Goal: Task Accomplishment & Management: Use online tool/utility

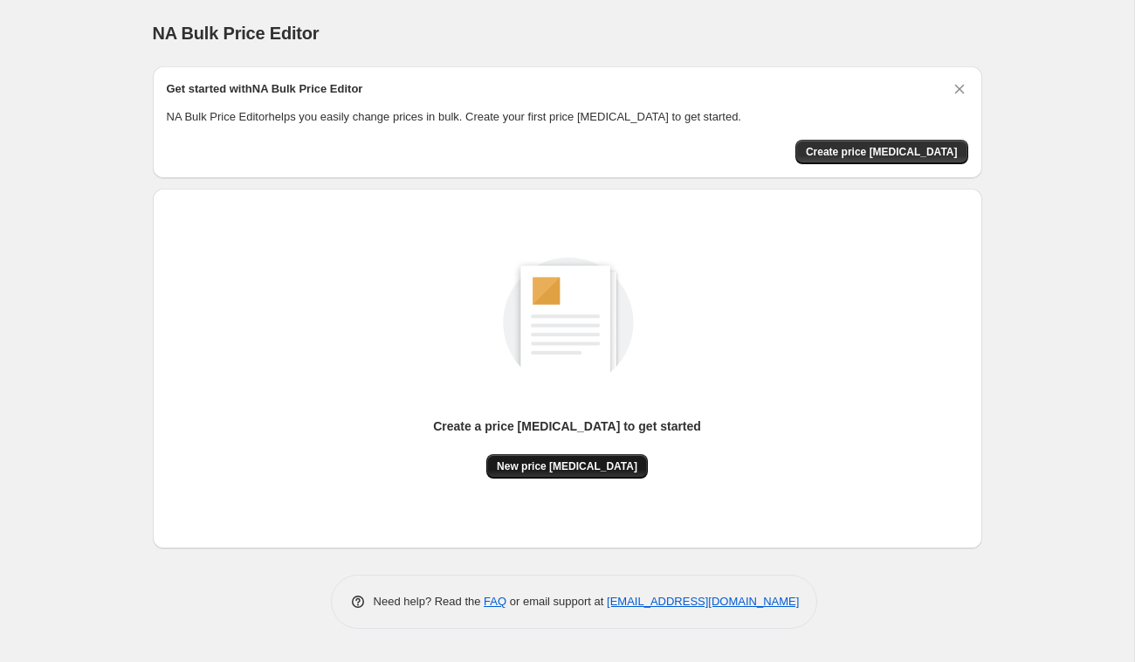
click at [589, 471] on span "New price [MEDICAL_DATA]" at bounding box center [567, 466] width 141 height 14
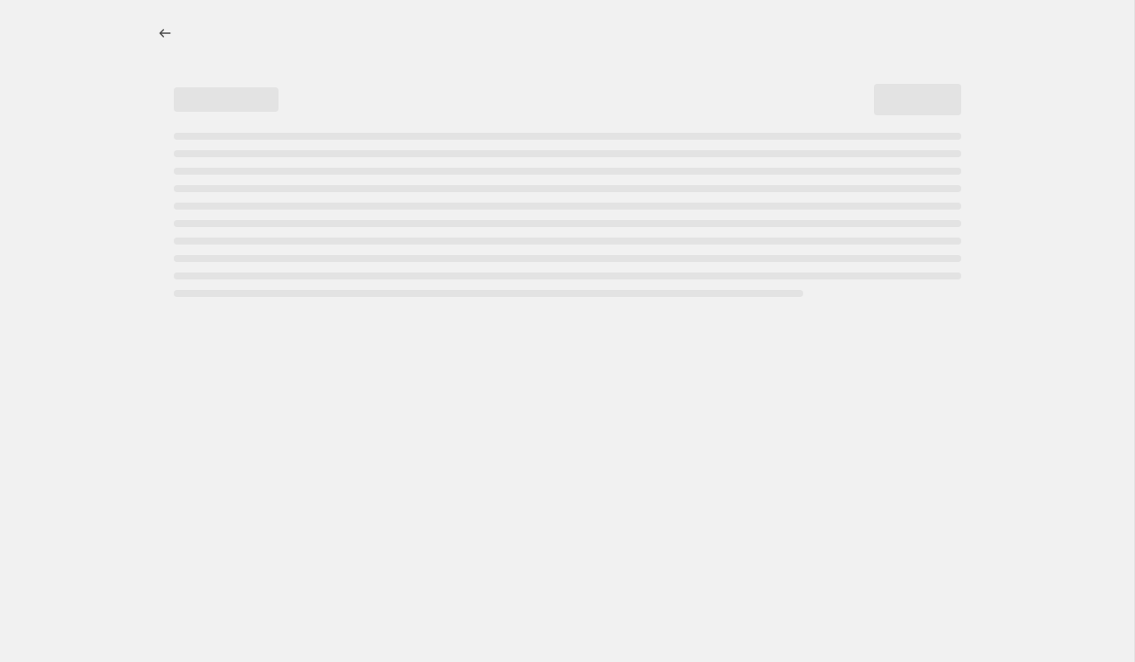
select select "percentage"
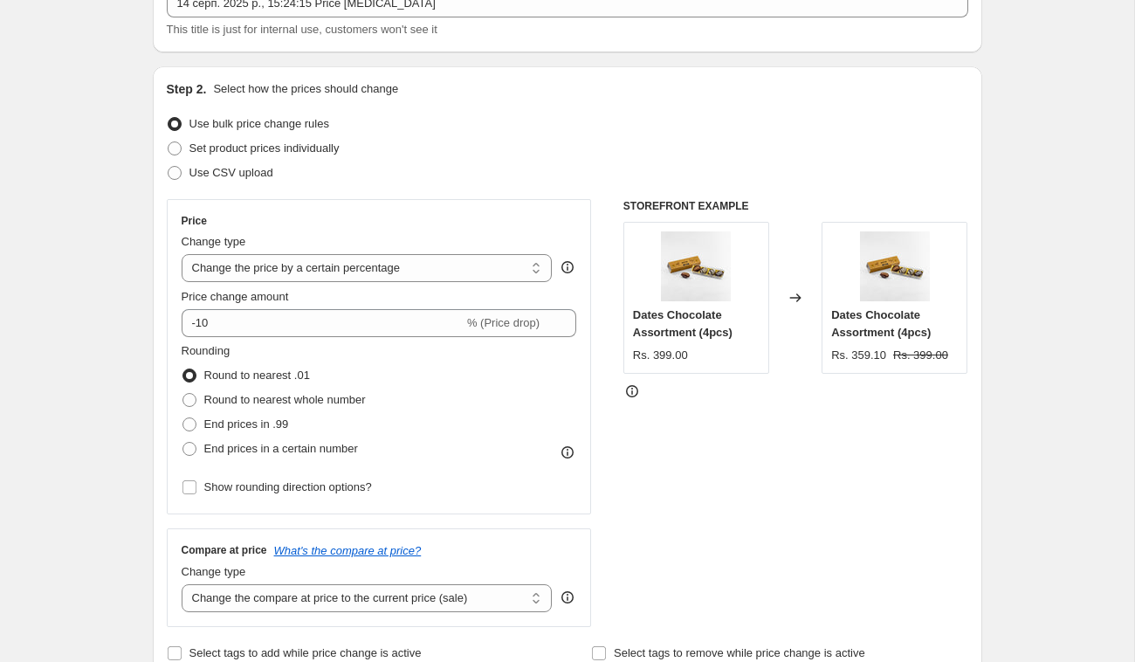
scroll to position [134, 0]
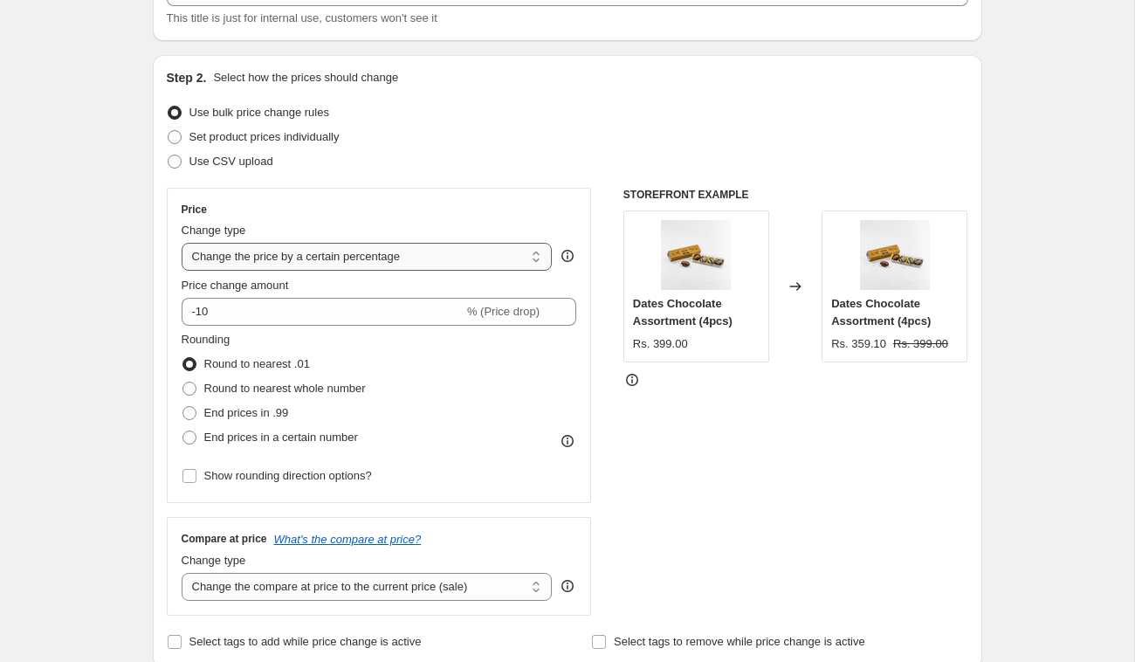
click at [337, 255] on select "Change the price to a certain amount Change the price by a certain amount Chang…" at bounding box center [367, 257] width 371 height 28
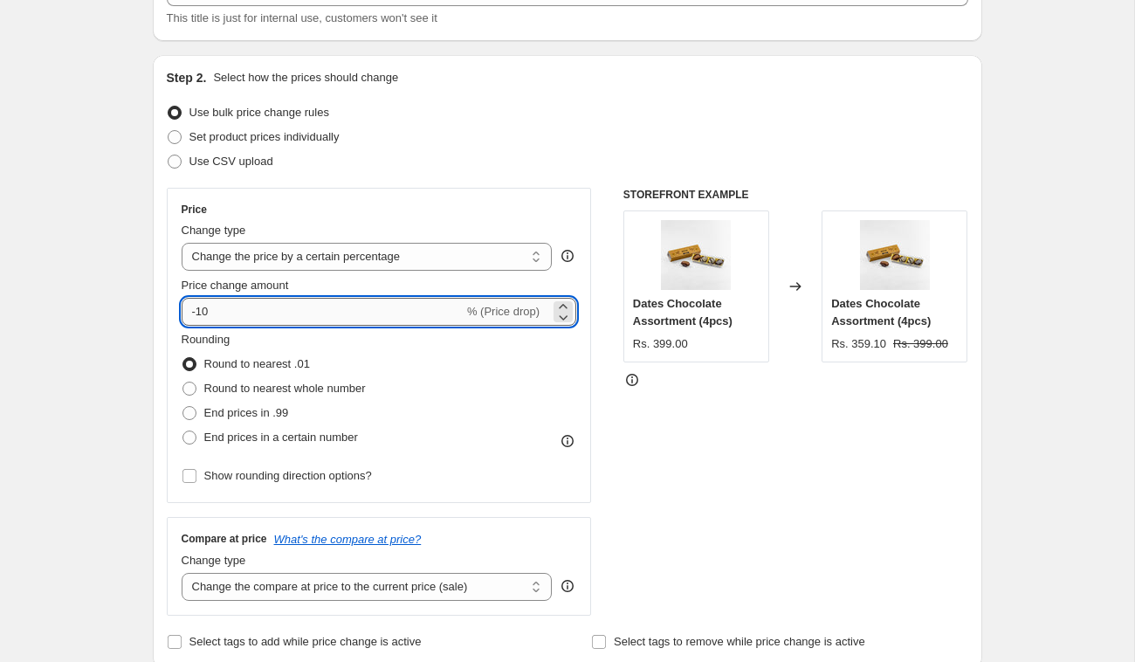
click at [216, 304] on input "-10" at bounding box center [323, 312] width 282 height 28
type input "-1"
type input "-30"
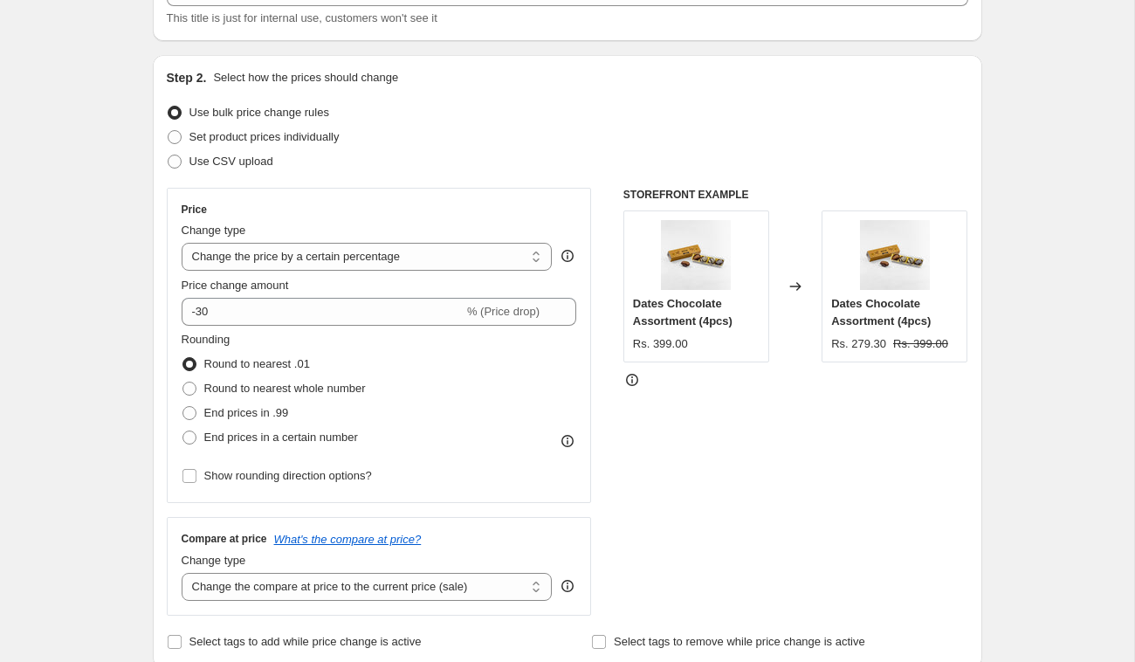
click at [855, 484] on div "STOREFRONT EXAMPLE Dates Chocolate Assortment (4pcs) Rs. 399.00 Changed to Date…" at bounding box center [795, 402] width 345 height 428
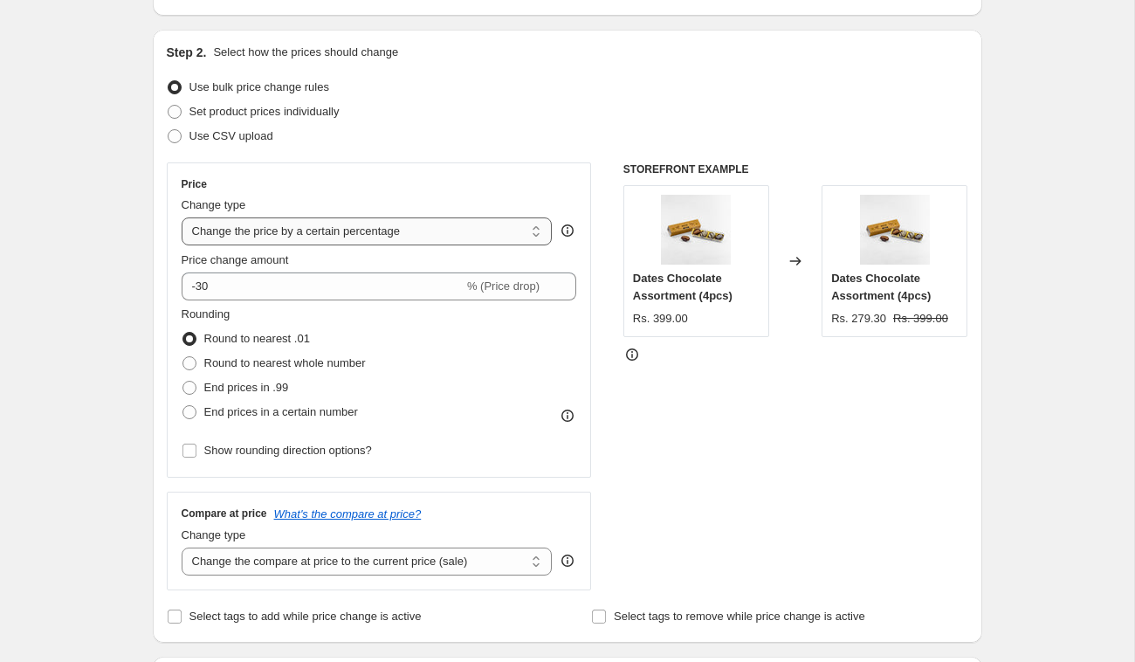
scroll to position [155, 0]
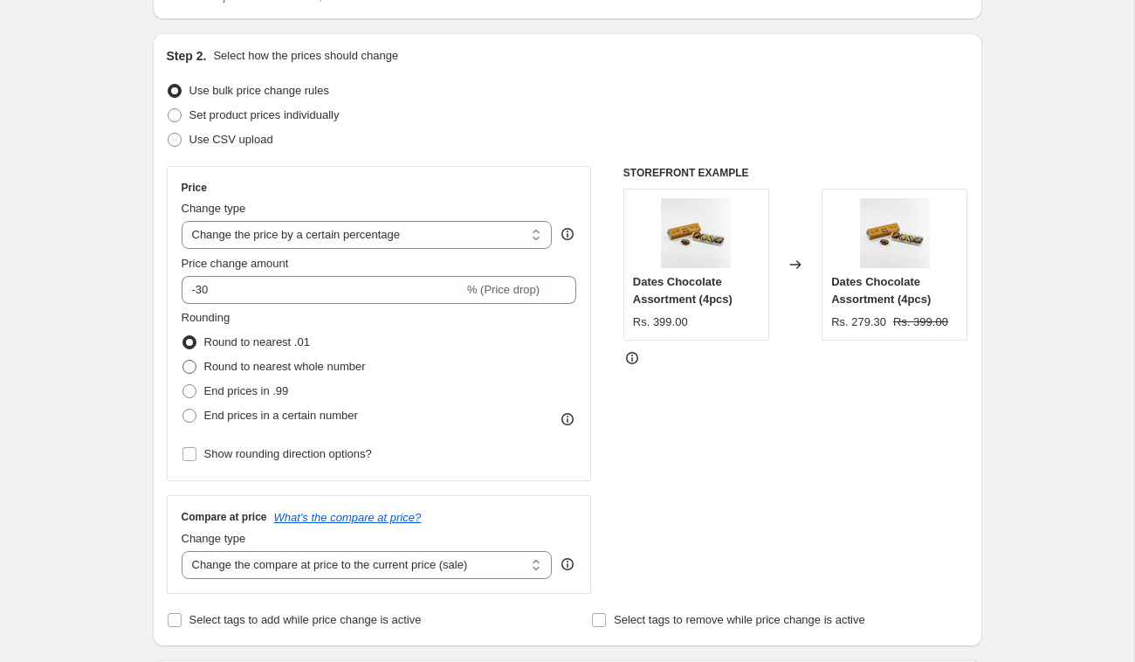
click at [265, 371] on span "Round to nearest whole number" at bounding box center [284, 366] width 161 height 13
click at [183, 360] on input "Round to nearest whole number" at bounding box center [182, 360] width 1 height 1
radio input "true"
click at [258, 340] on span "Round to nearest .01" at bounding box center [257, 341] width 106 height 13
click at [183, 336] on input "Round to nearest .01" at bounding box center [182, 335] width 1 height 1
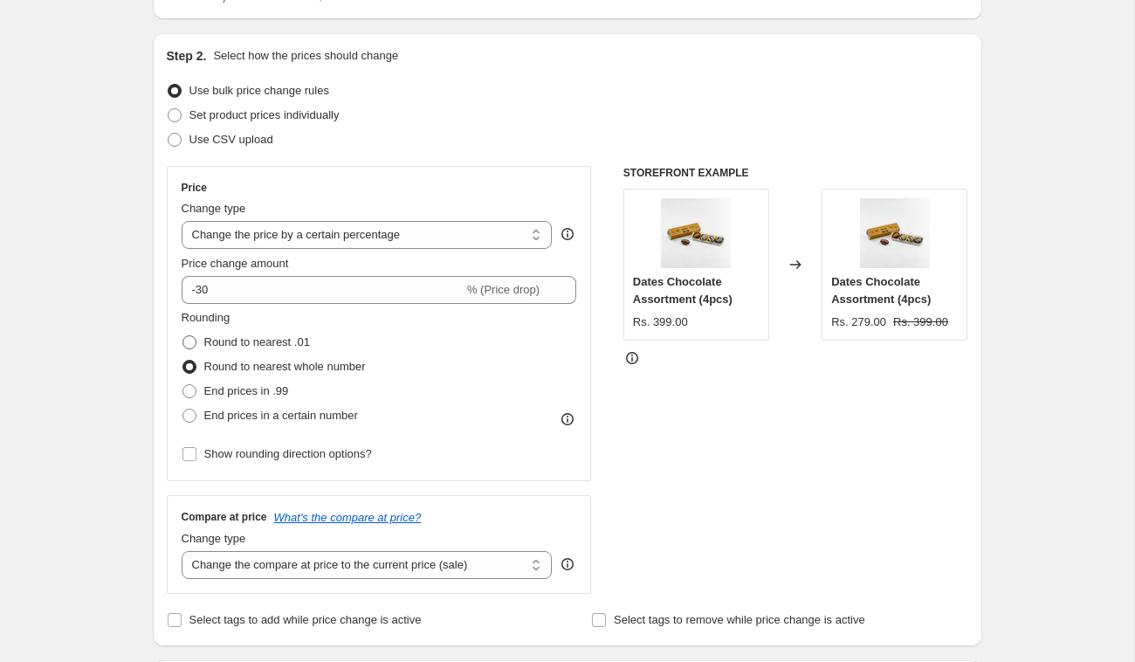
radio input "true"
click at [257, 367] on span "Round to nearest whole number" at bounding box center [284, 366] width 161 height 13
click at [183, 360] on input "Round to nearest whole number" at bounding box center [182, 360] width 1 height 1
radio input "true"
click at [252, 393] on span "End prices in .99" at bounding box center [246, 390] width 85 height 13
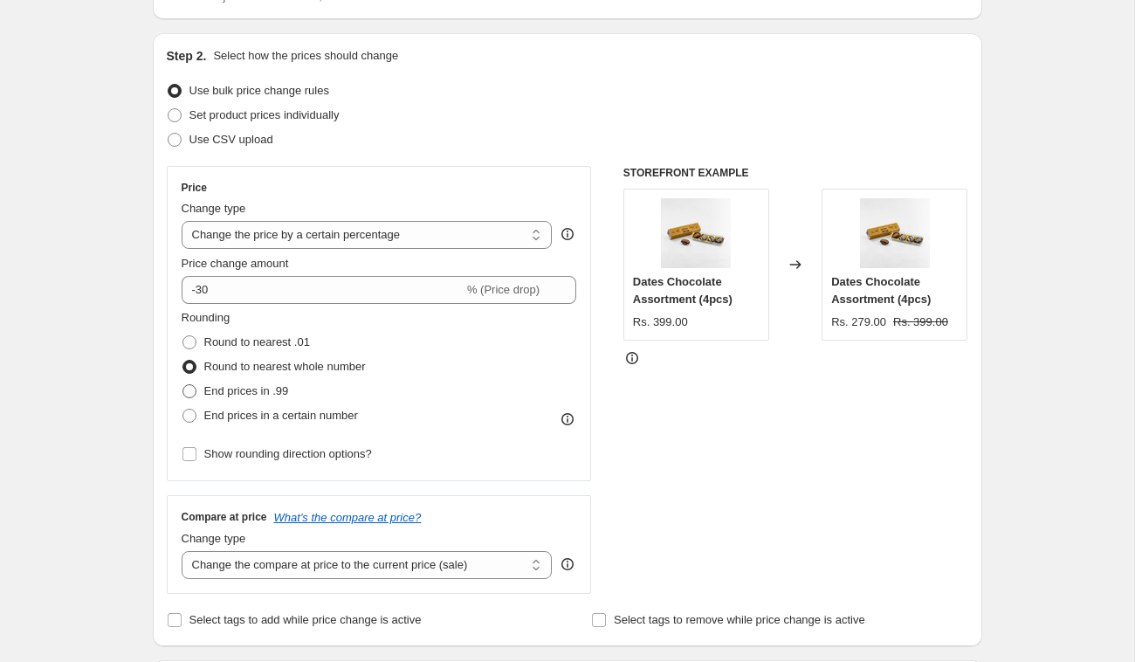
click at [183, 385] on input "End prices in .99" at bounding box center [182, 384] width 1 height 1
radio input "true"
click at [254, 345] on span "Round to nearest .01" at bounding box center [257, 341] width 106 height 13
click at [183, 336] on input "Round to nearest .01" at bounding box center [182, 335] width 1 height 1
radio input "true"
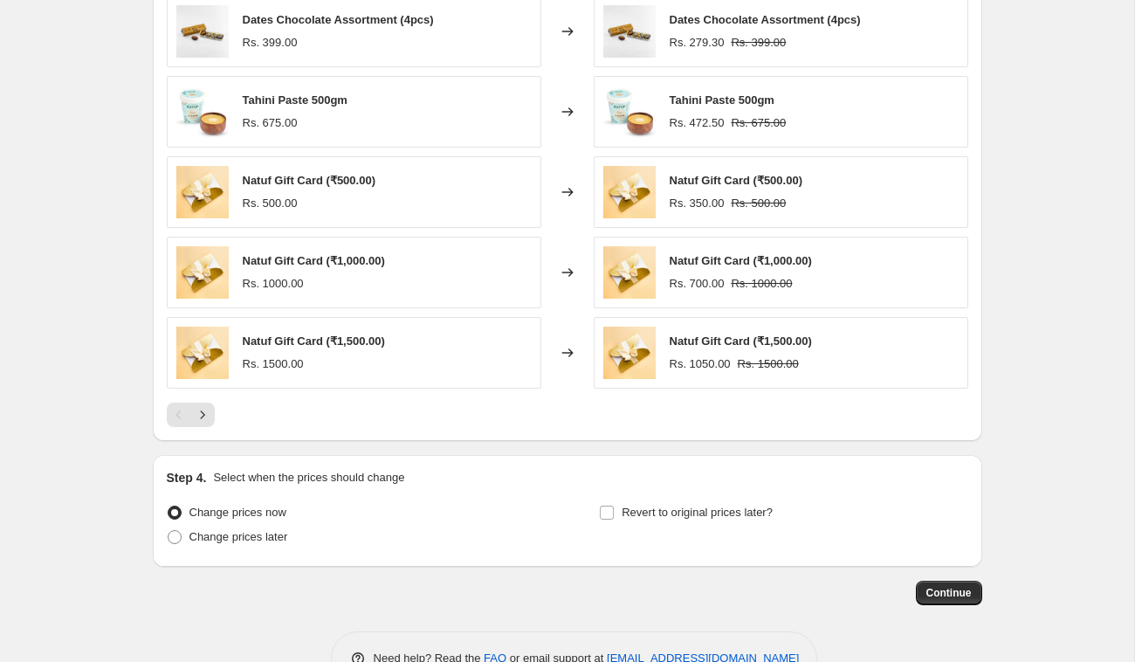
scroll to position [1076, 0]
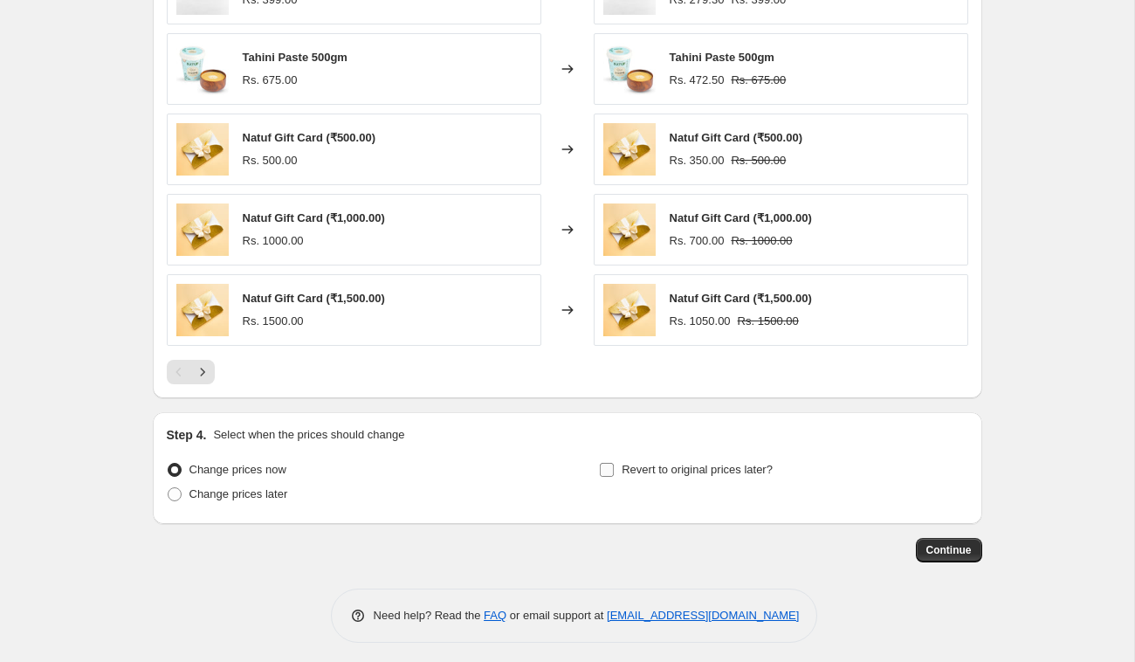
click at [697, 463] on span "Revert to original prices later?" at bounding box center [696, 469] width 151 height 13
click at [614, 463] on input "Revert to original prices later?" at bounding box center [607, 470] width 14 height 14
checkbox input "true"
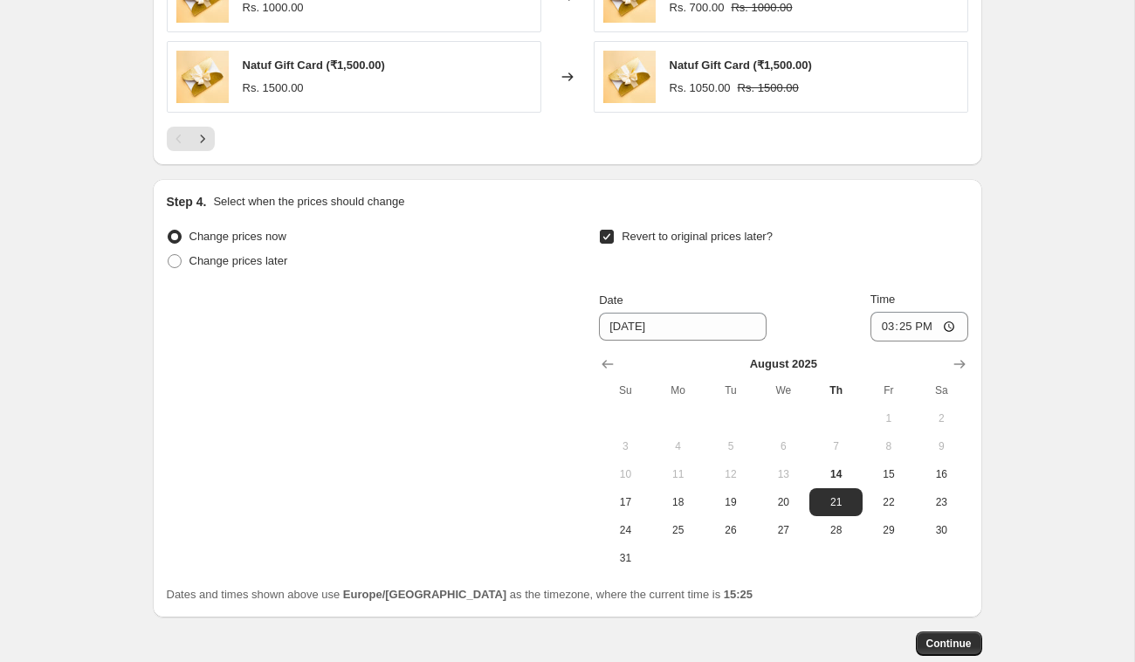
scroll to position [1310, 0]
click at [903, 321] on input "15:25" at bounding box center [919, 326] width 98 height 30
type input "20:29"
click at [852, 466] on span "14" at bounding box center [835, 473] width 38 height 14
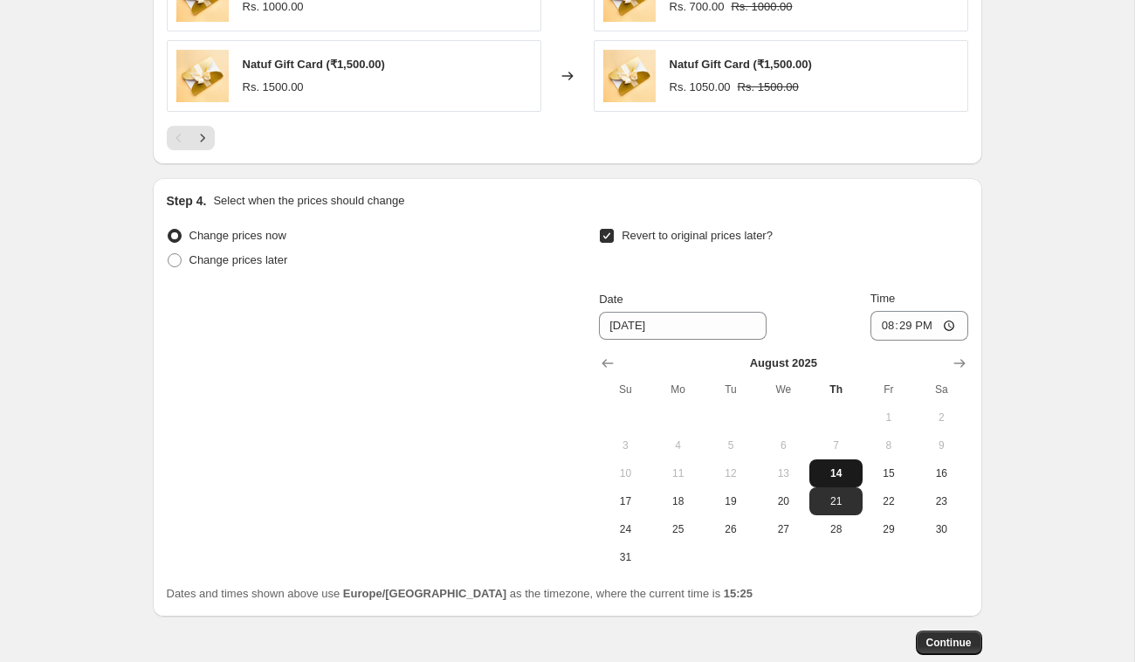
type input "8/14/2025"
click at [285, 258] on span "Change prices later" at bounding box center [238, 259] width 99 height 13
click at [168, 254] on input "Change prices later" at bounding box center [168, 253] width 1 height 1
radio input "true"
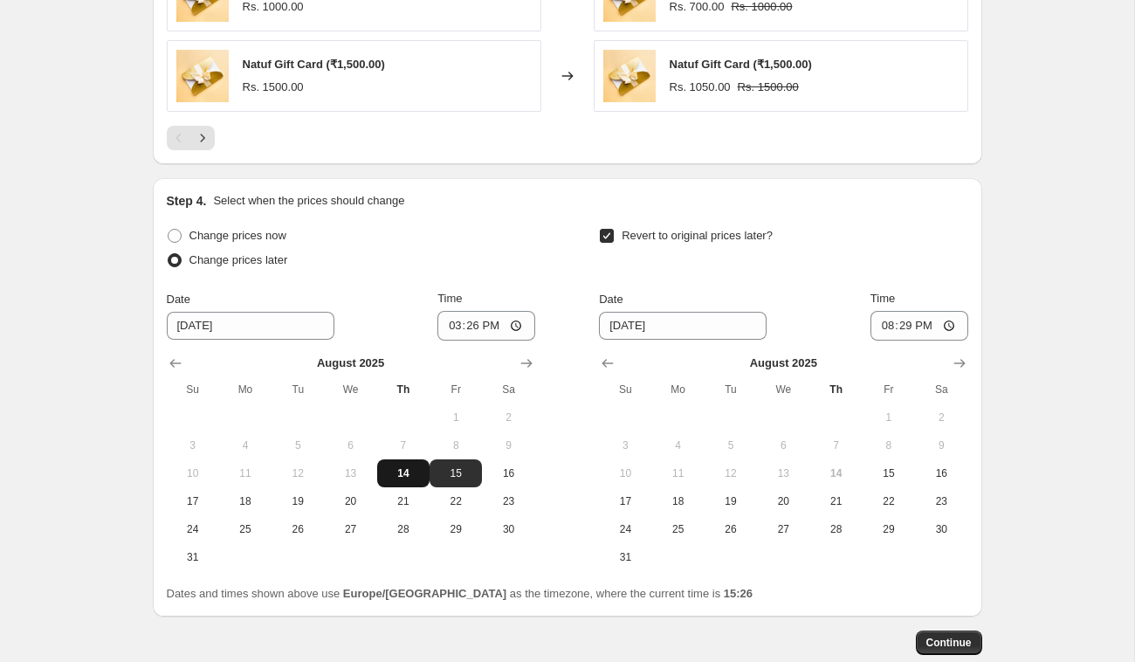
click at [408, 468] on span "14" at bounding box center [403, 473] width 38 height 14
type input "8/14/2025"
click at [687, 230] on span "Revert to original prices later?" at bounding box center [696, 235] width 151 height 13
click at [614, 230] on input "Revert to original prices later?" at bounding box center [607, 236] width 14 height 14
checkbox input "false"
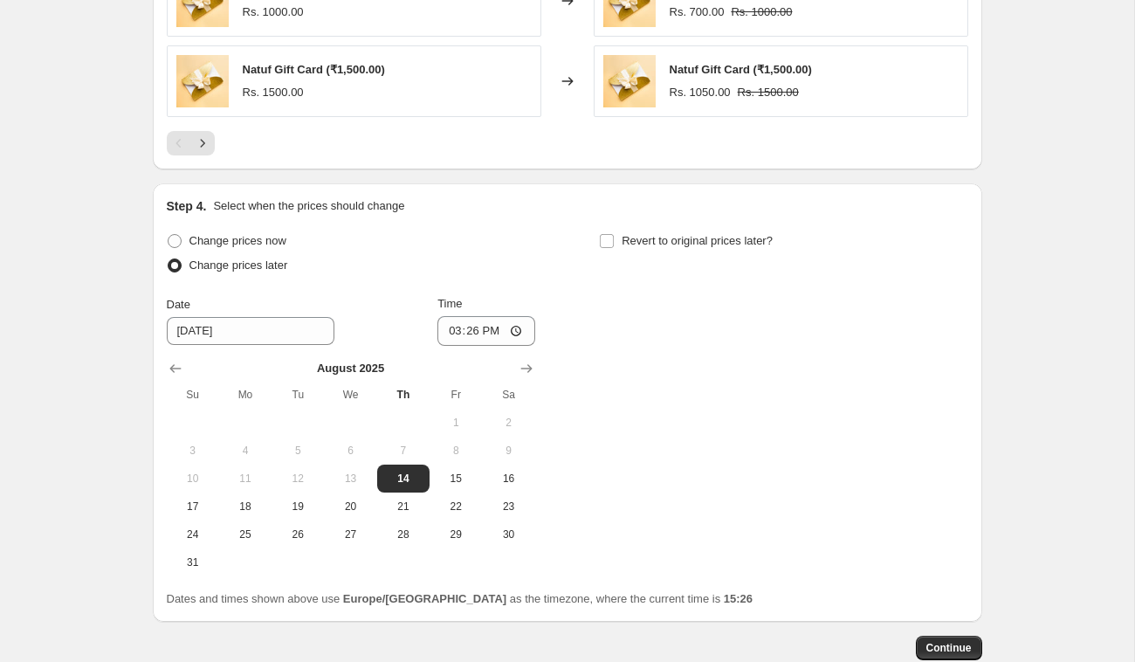
scroll to position [1312, 0]
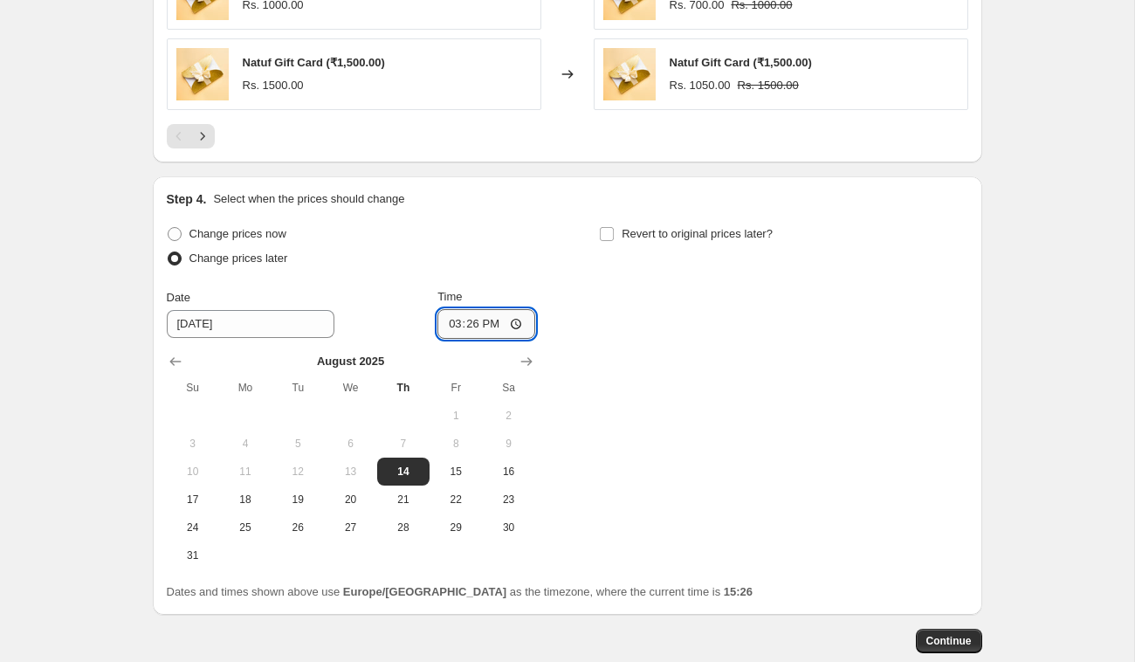
click at [472, 316] on input "15:26" at bounding box center [486, 324] width 98 height 30
click at [471, 316] on input "15:26" at bounding box center [486, 324] width 98 height 30
type input "20:29"
click at [645, 392] on div "Change prices now Change prices later Date 8/14/2025 Time 20:29 August 2025 Su …" at bounding box center [567, 395] width 801 height 347
click at [969, 628] on button "Continue" at bounding box center [949, 640] width 66 height 24
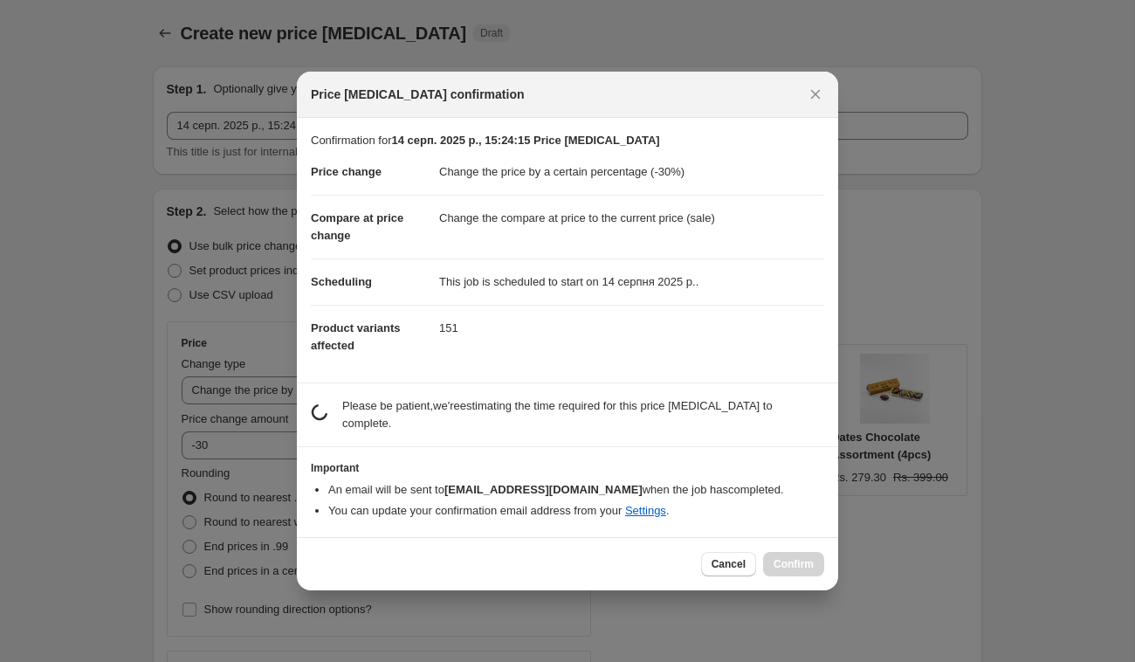
scroll to position [0, 0]
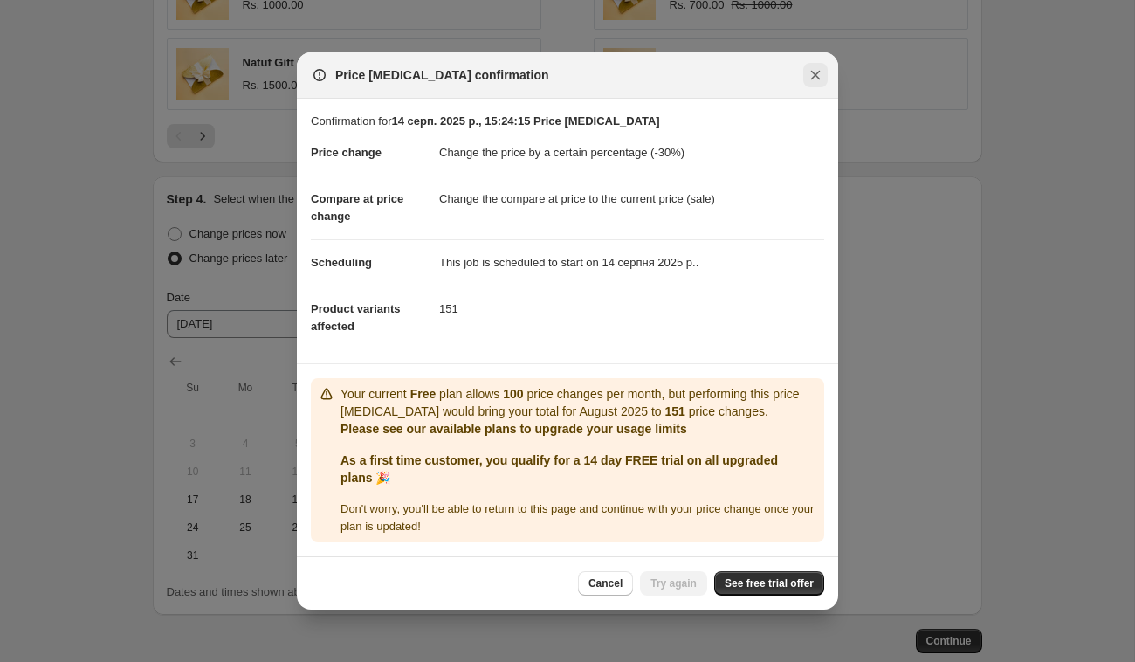
click at [813, 72] on icon "Close" at bounding box center [815, 74] width 17 height 17
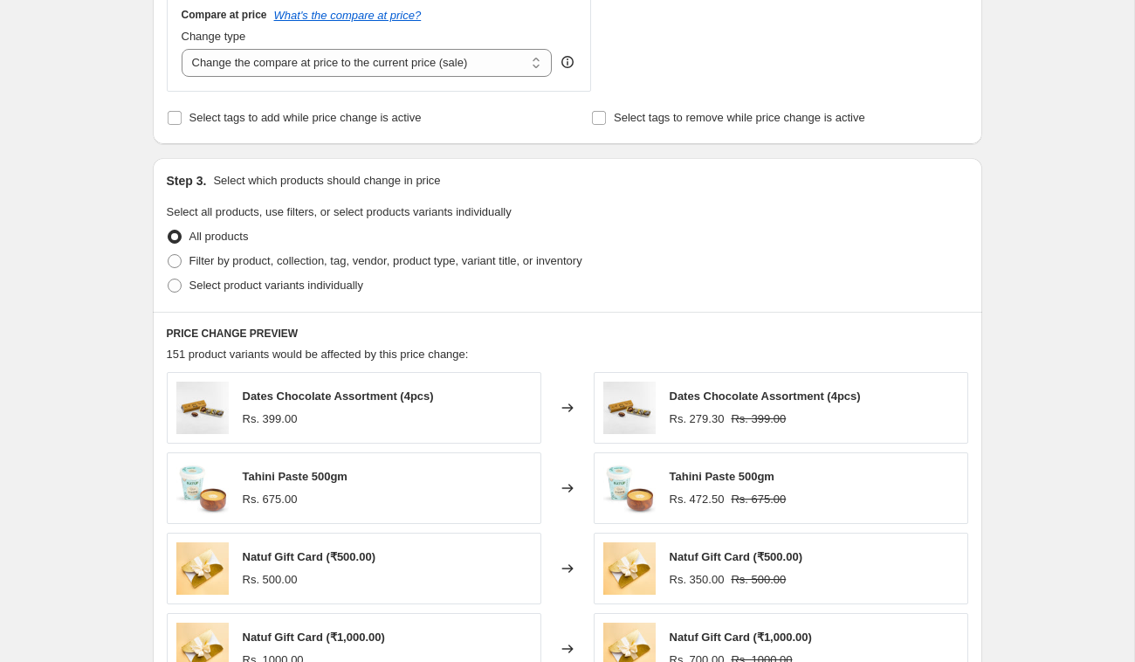
scroll to position [1333, 0]
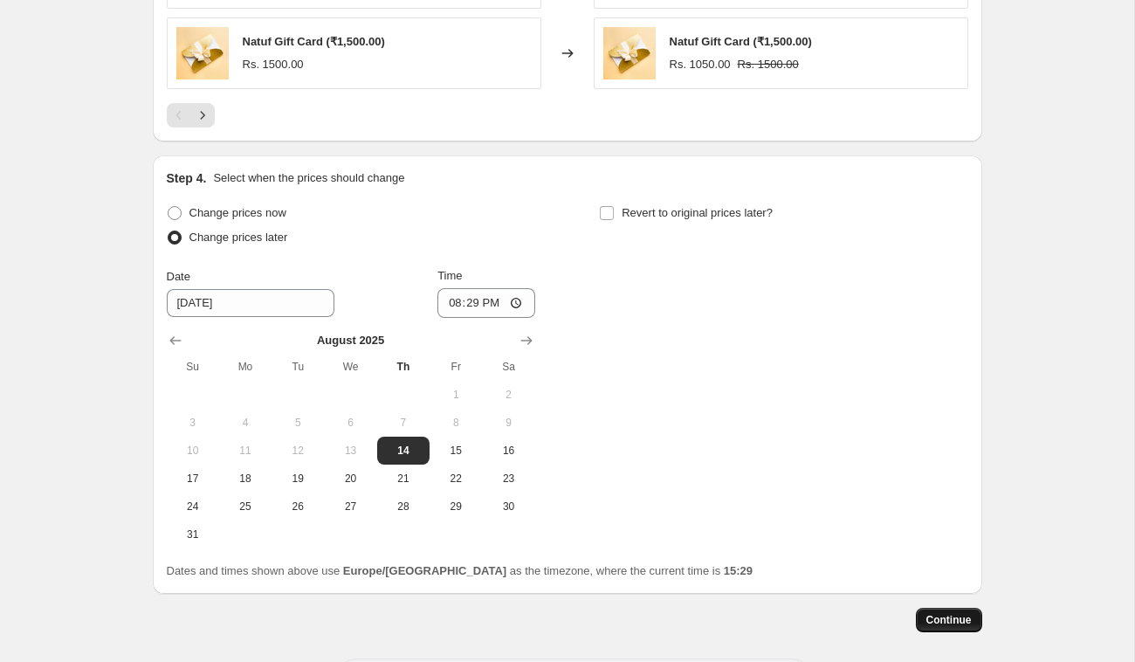
click at [943, 608] on button "Continue" at bounding box center [949, 620] width 66 height 24
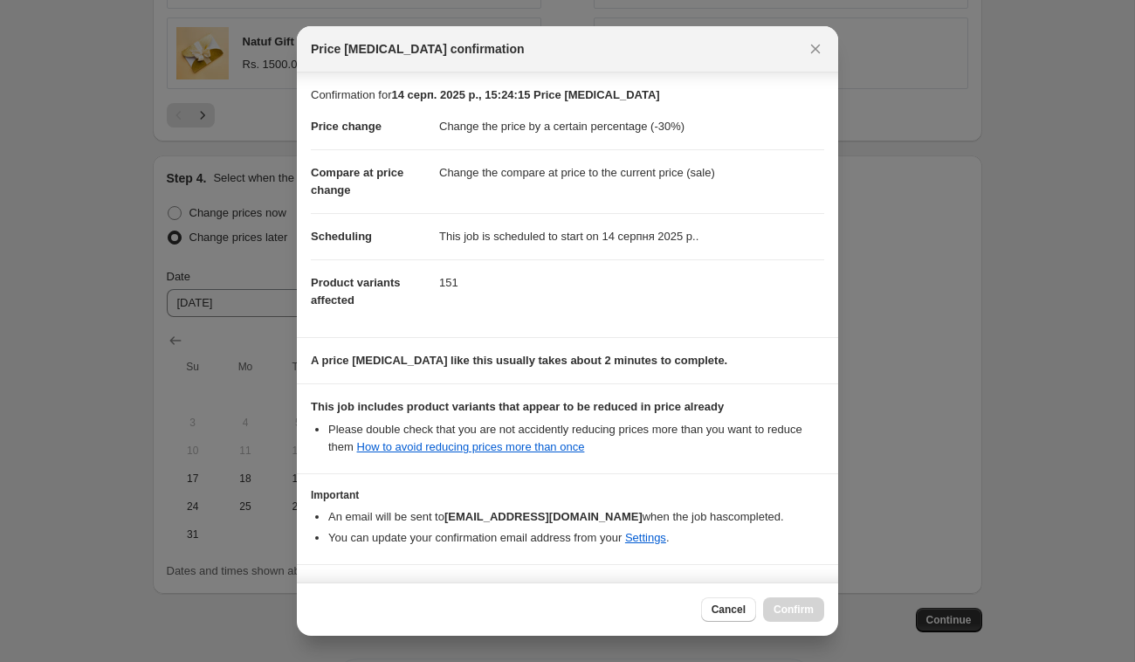
scroll to position [49, 0]
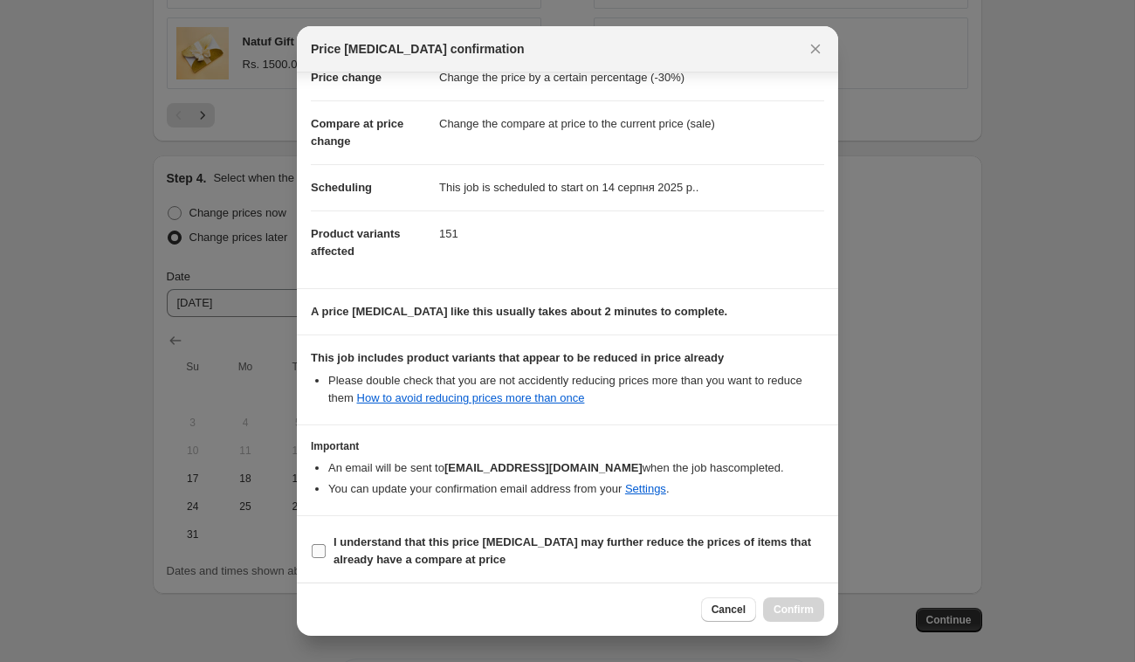
click at [359, 535] on b "I understand that this price change job may further reduce the prices of items …" at bounding box center [571, 550] width 477 height 31
click at [326, 544] on input "I understand that this price change job may further reduce the prices of items …" at bounding box center [319, 551] width 14 height 14
checkbox input "true"
drag, startPoint x: 775, startPoint y: 601, endPoint x: 787, endPoint y: 463, distance: 138.5
click at [774, 601] on button "Confirm" at bounding box center [793, 609] width 61 height 24
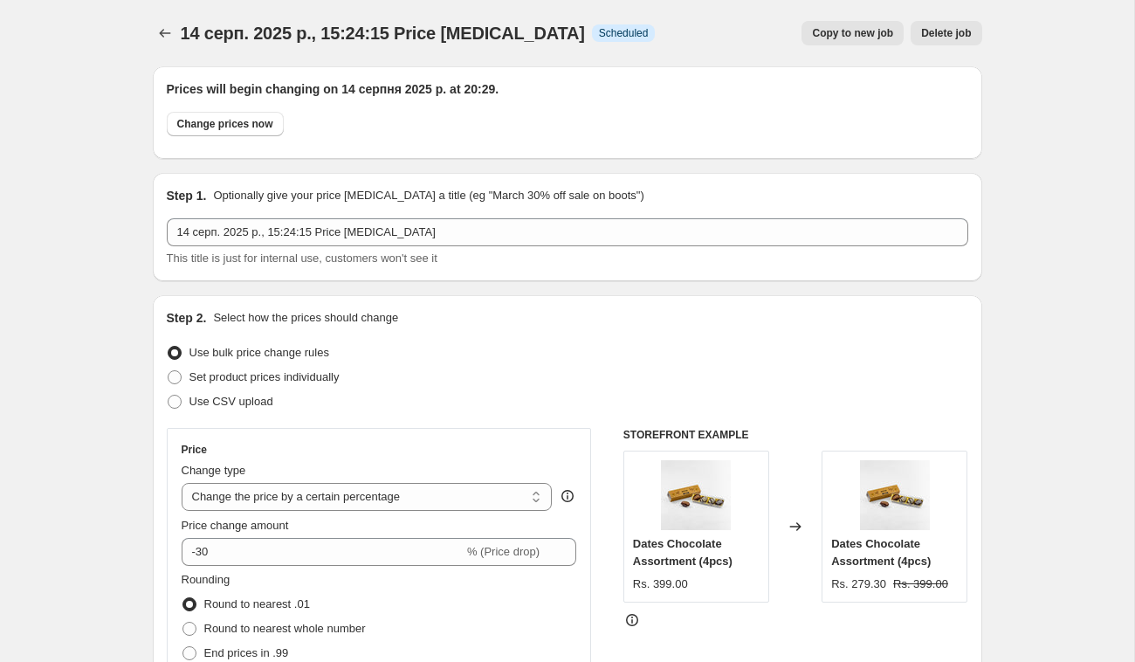
scroll to position [1333, 0]
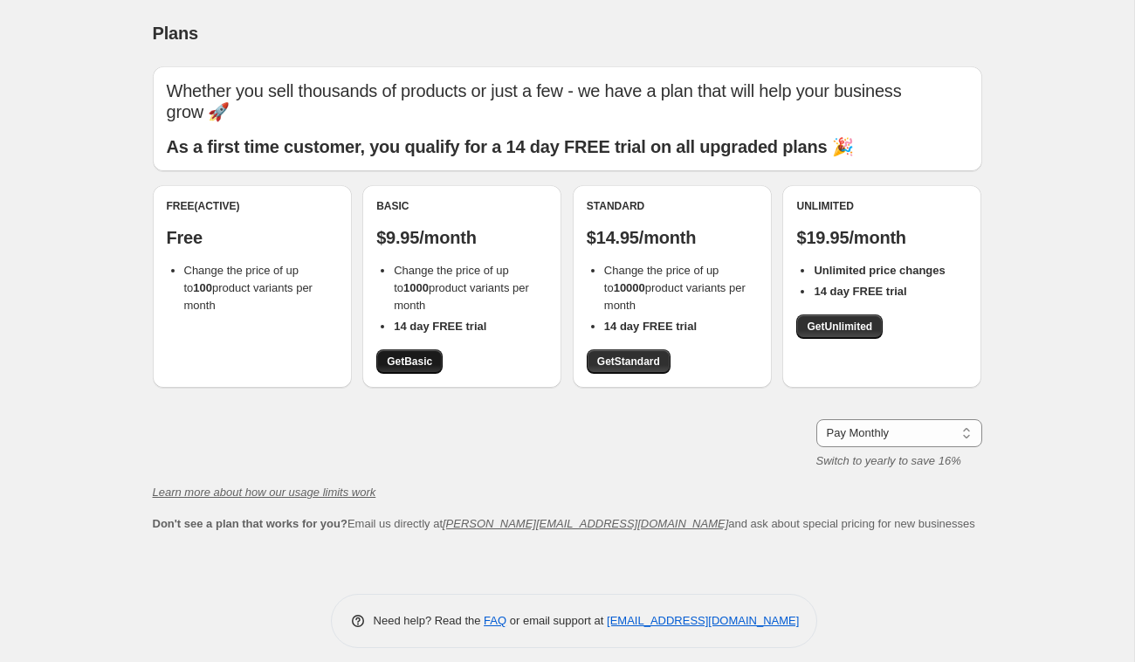
click at [418, 354] on span "Get Basic" at bounding box center [409, 361] width 45 height 14
